Goal: Answer question/provide support

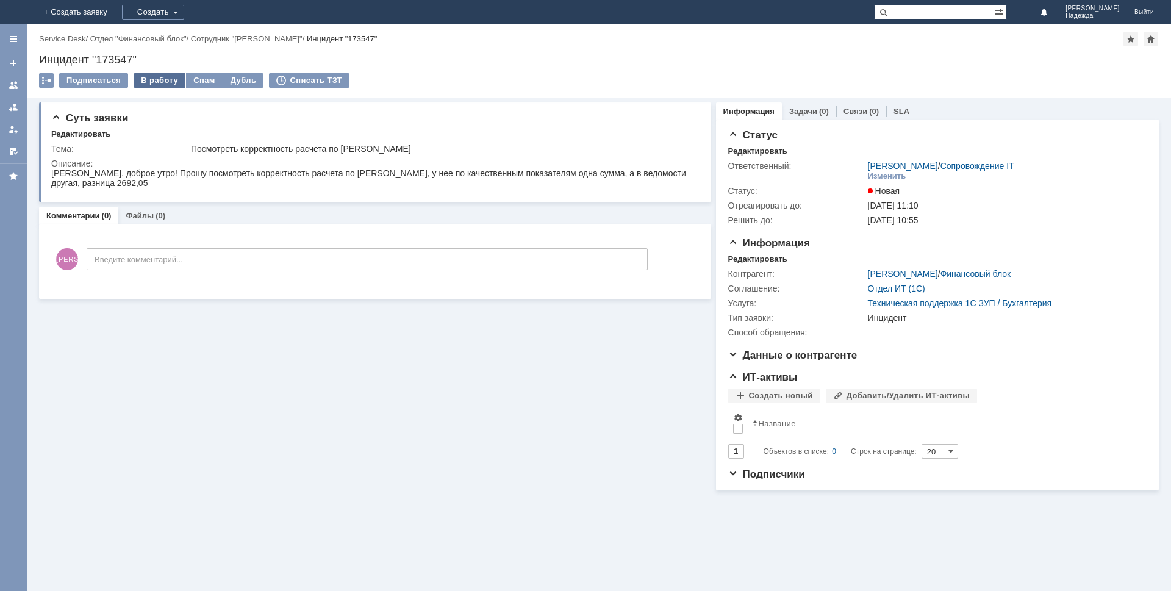
click at [163, 77] on div "В работу" at bounding box center [160, 80] width 52 height 15
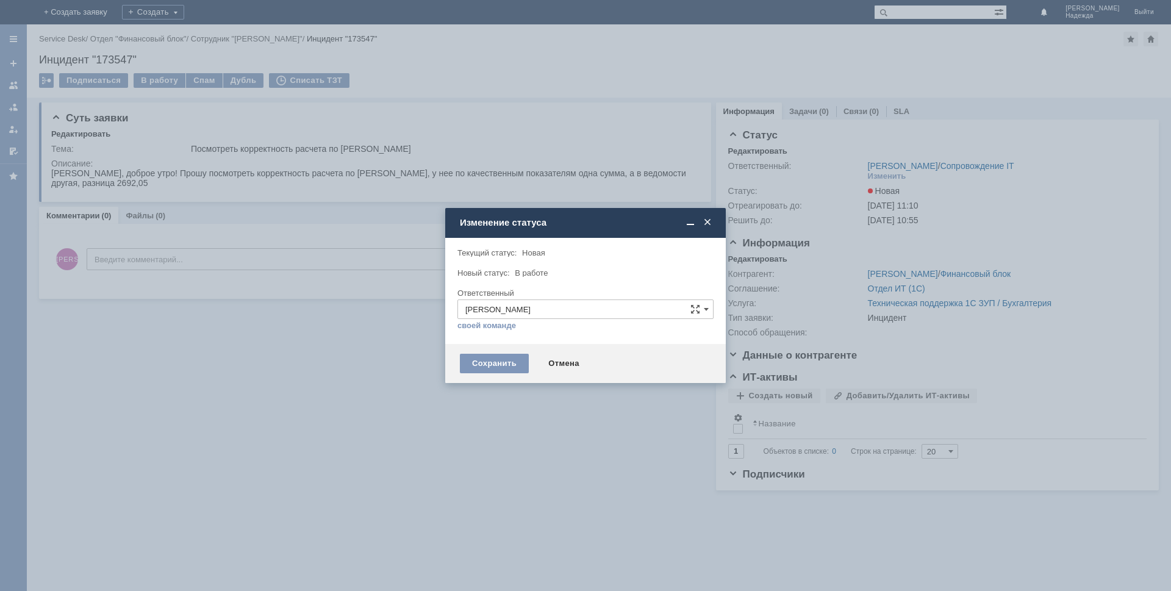
drag, startPoint x: 510, startPoint y: 361, endPoint x: 373, endPoint y: 299, distance: 150.7
click at [510, 361] on div "Сохранить" at bounding box center [494, 364] width 69 height 20
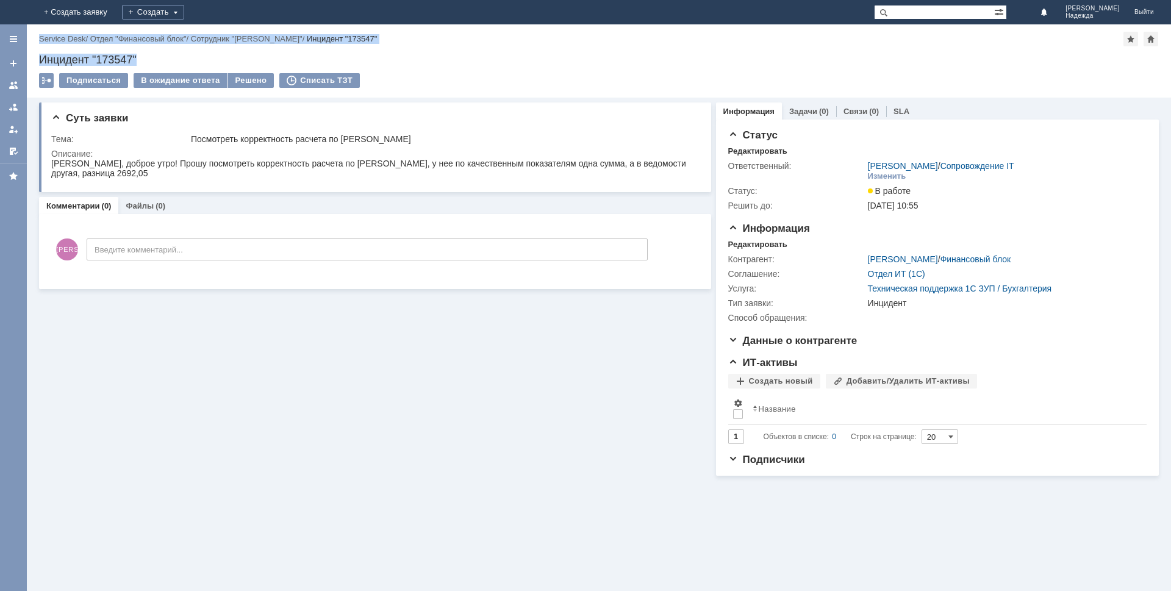
drag, startPoint x: 149, startPoint y: 55, endPoint x: 26, endPoint y: 60, distance: 123.3
click at [26, 60] on div "Меню Создать заявку В ответственности Согласования От меня Избранное Версия: 4.…" at bounding box center [585, 307] width 1171 height 567
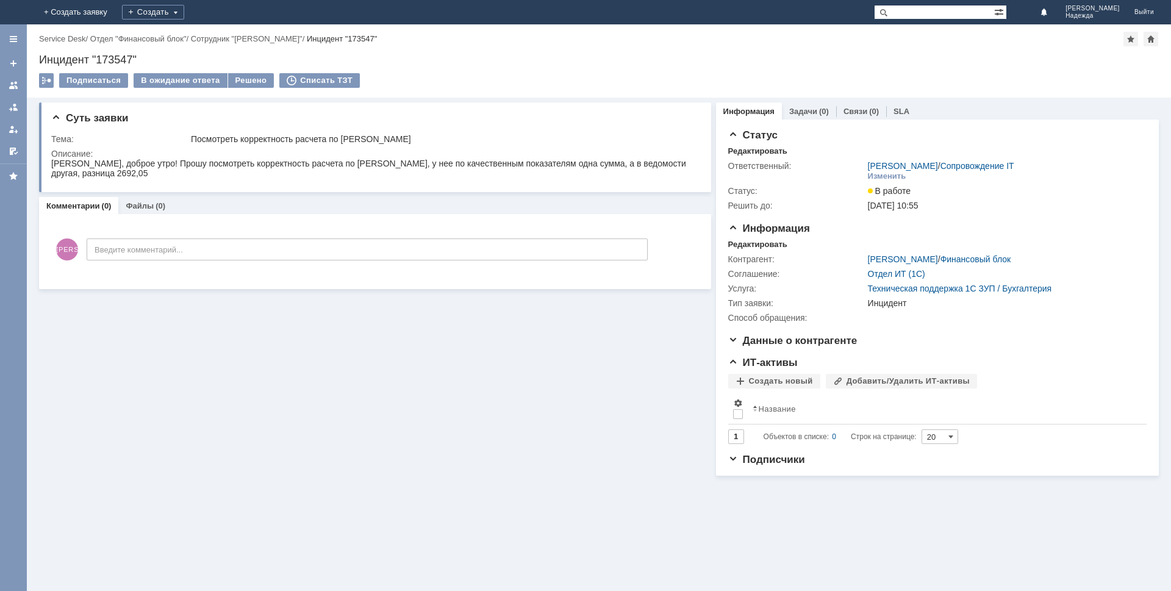
click at [189, 345] on div "Суть заявки Тема: Посмотреть корректность расчета по [PERSON_NAME] Описание: Ко…" at bounding box center [375, 287] width 672 height 378
drag, startPoint x: 138, startPoint y: 56, endPoint x: 39, endPoint y: 60, distance: 98.9
click at [39, 60] on div "Инцидент "173547"" at bounding box center [599, 60] width 1120 height 12
copy div "Инцидент "173547""
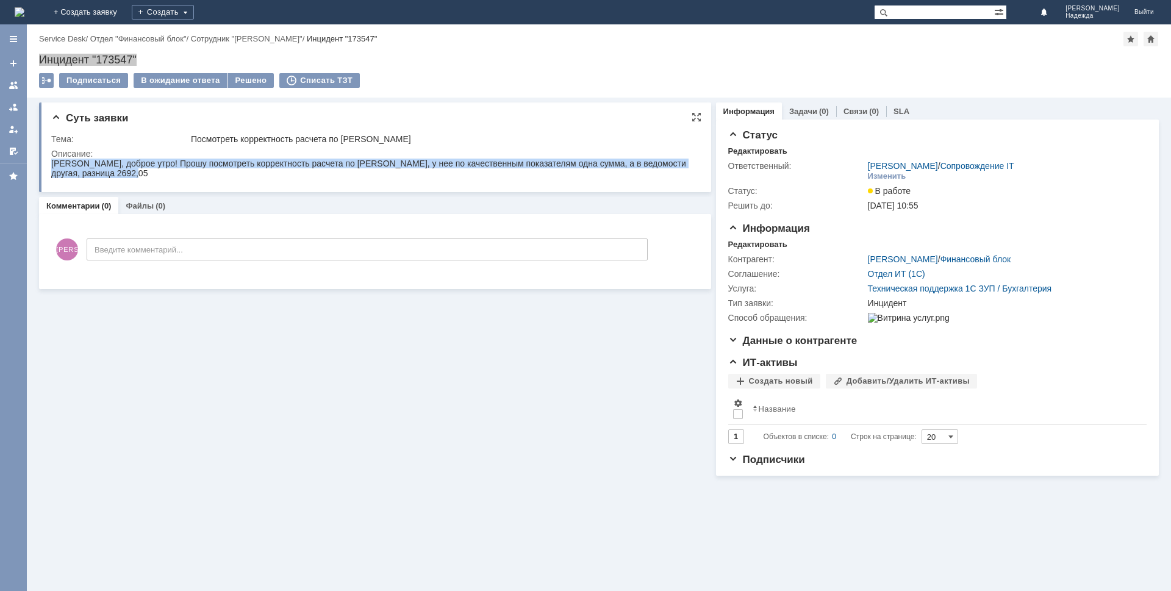
drag, startPoint x: 154, startPoint y: 174, endPoint x: 51, endPoint y: 162, distance: 104.5
click at [51, 162] on html "[PERSON_NAME], доброе утро! Прошу посмотреть корректность расчета по [PERSON_NA…" at bounding box center [372, 169] width 643 height 20
copy div "[PERSON_NAME], доброе утро! Прошу посмотреть корректность расчета по [PERSON_NA…"
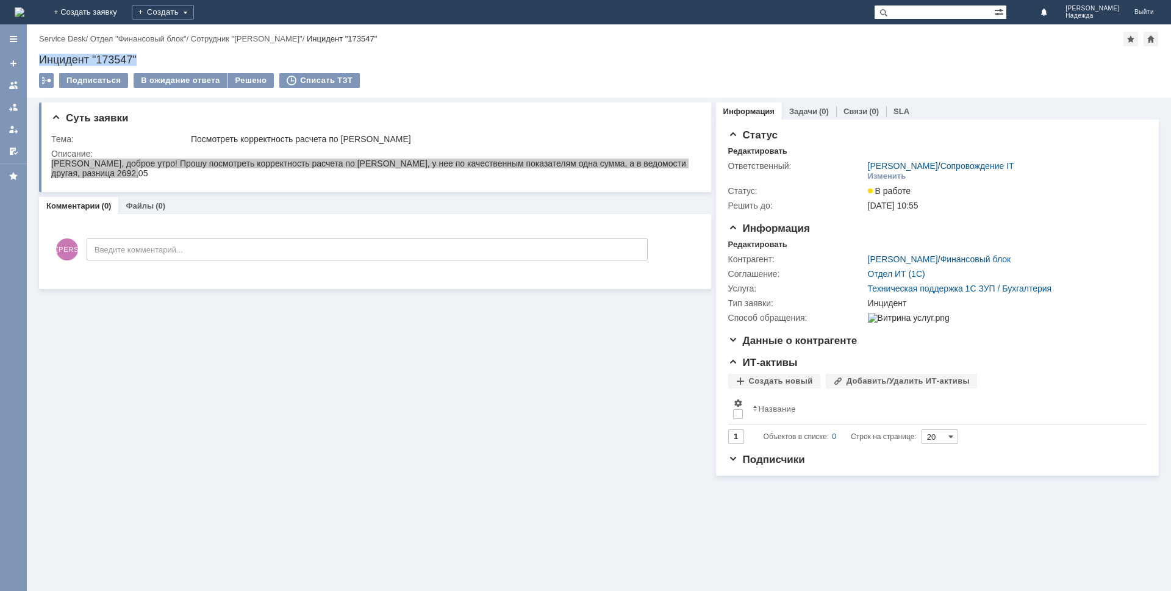
copy div "[PERSON_NAME], доброе утро! Прошу посмотреть корректность расчета по [PERSON_NA…"
